Goal: Navigation & Orientation: Find specific page/section

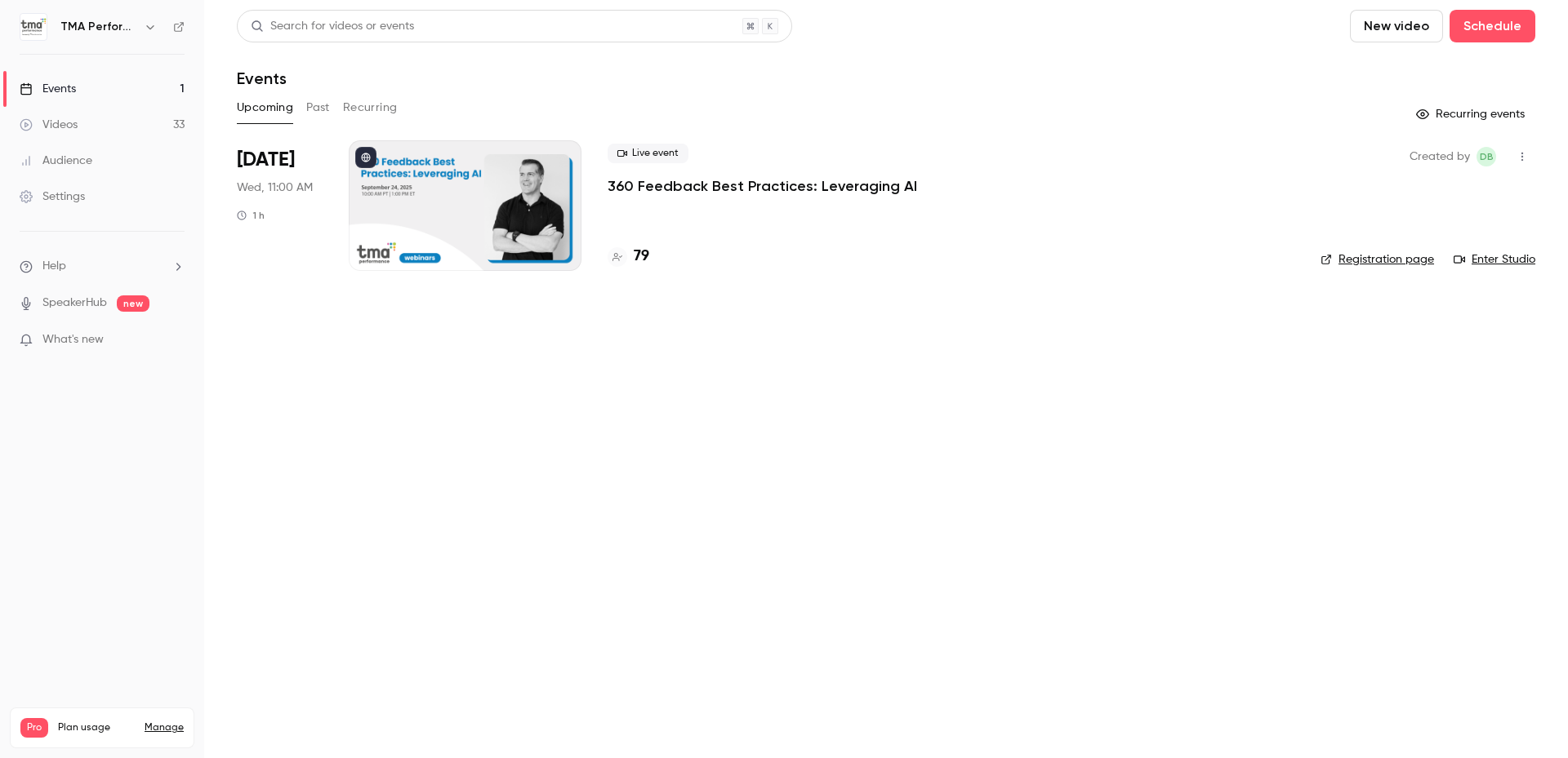
click at [642, 258] on h4 "79" at bounding box center [641, 256] width 16 height 22
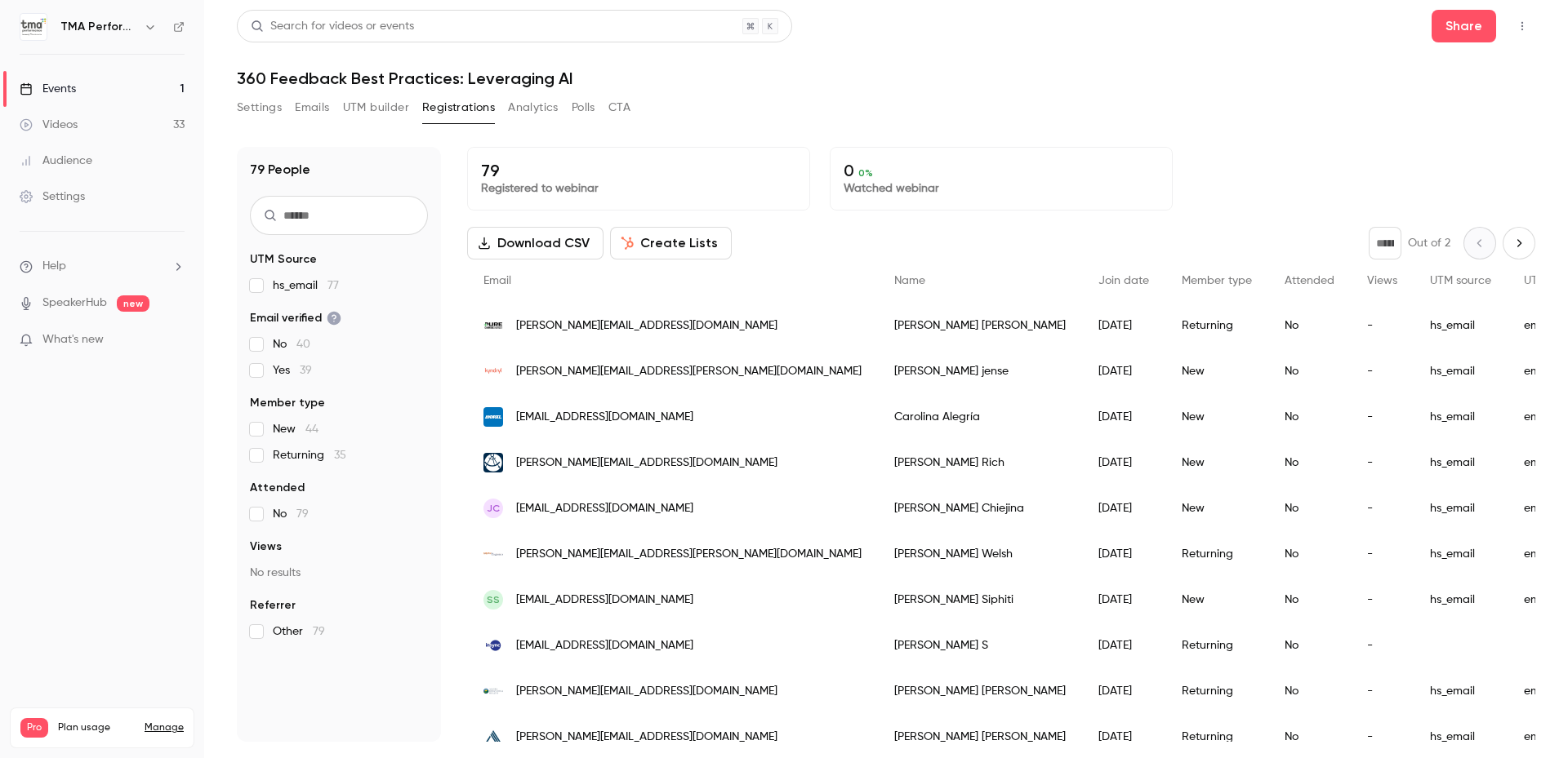
click at [72, 85] on div "Events" at bounding box center [48, 89] width 56 height 16
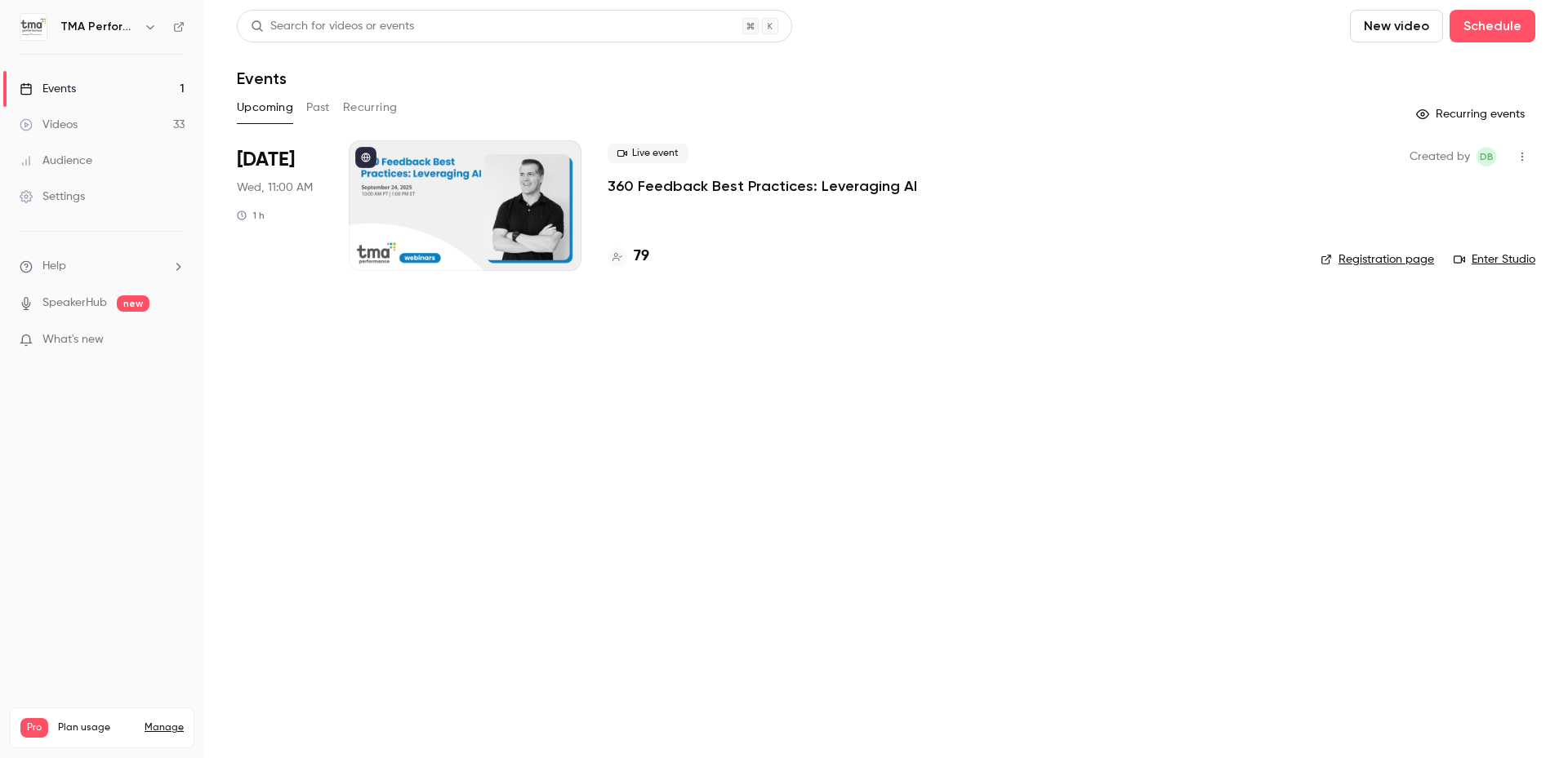
click at [1057, 398] on main "Search for videos or events New video Schedule Events Upcoming Past Recurring R…" at bounding box center [886, 379] width 1364 height 758
click at [840, 435] on main "Search for videos or events New video Schedule Events Upcoming Past Recurring R…" at bounding box center [886, 379] width 1364 height 758
click at [97, 346] on span "What's new" at bounding box center [73, 340] width 61 height 17
click at [1184, 86] on div at bounding box center [784, 379] width 1568 height 758
click at [78, 91] on link "Events 1" at bounding box center [102, 89] width 204 height 36
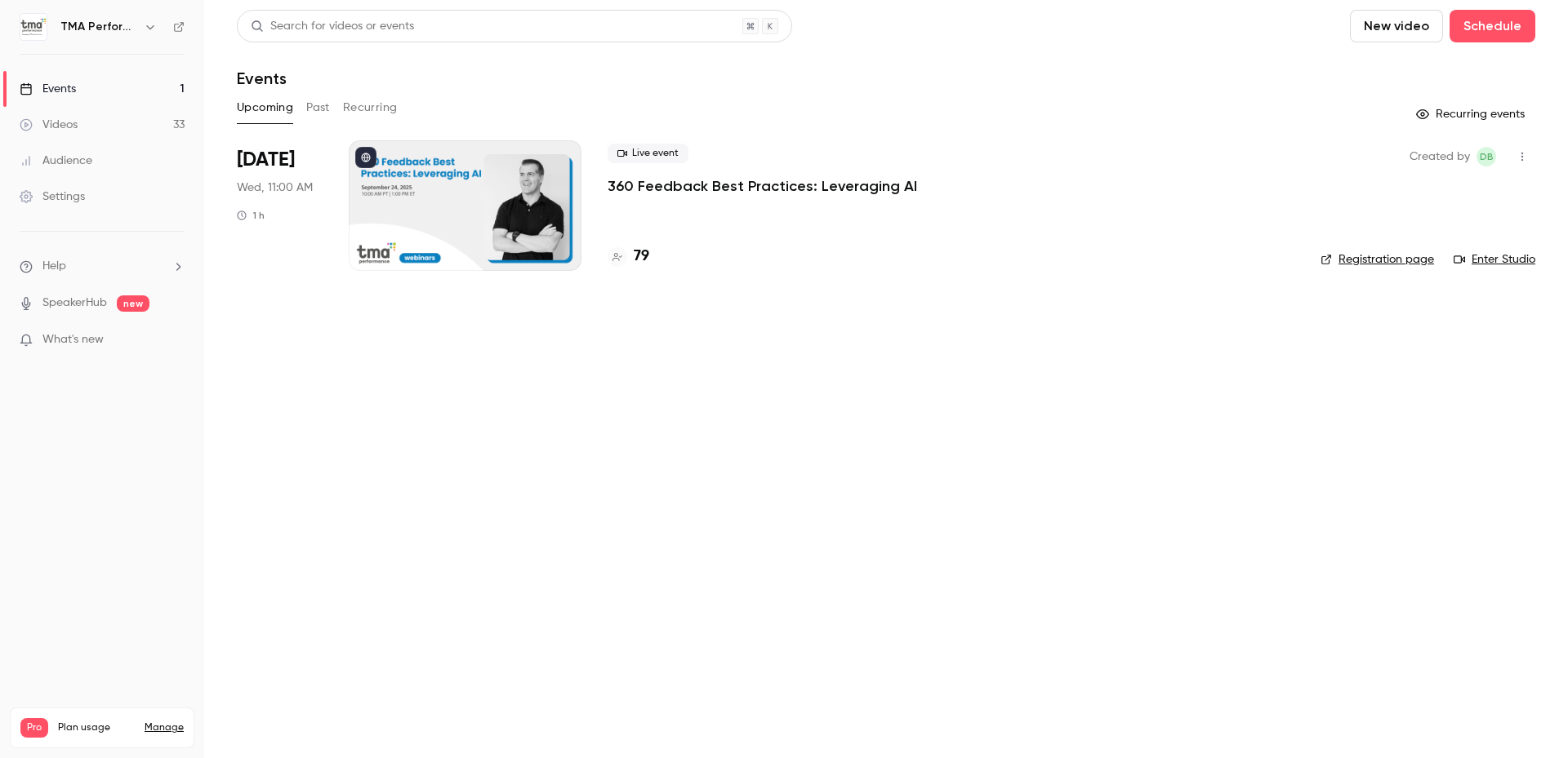
click at [736, 377] on main "Search for videos or events New video Schedule Events Upcoming Past Recurring R…" at bounding box center [886, 379] width 1364 height 758
